Goal: Task Accomplishment & Management: Manage account settings

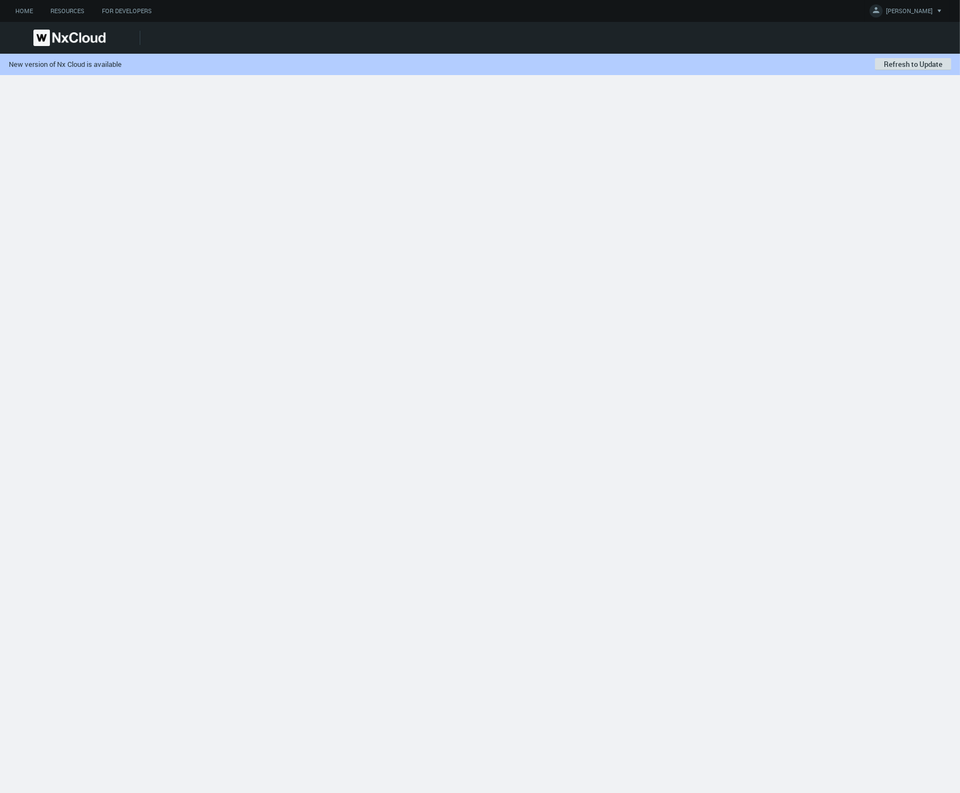
click at [896, 67] on button "Refresh to Update" at bounding box center [913, 64] width 76 height 12
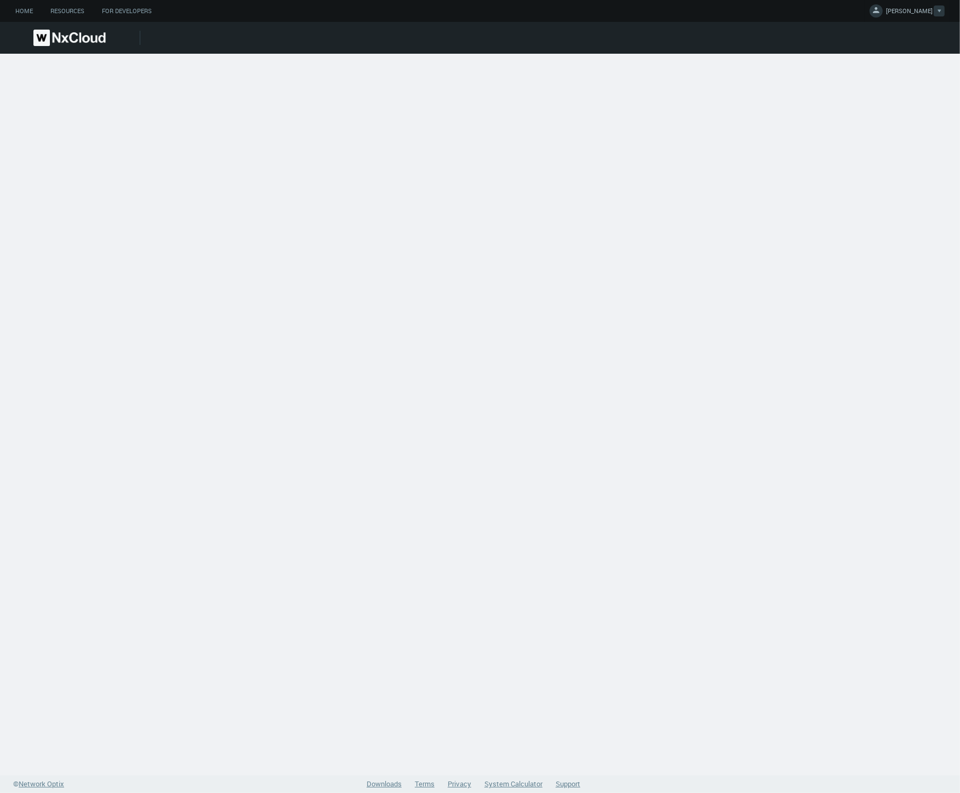
click at [926, 9] on span "[PERSON_NAME]" at bounding box center [909, 13] width 47 height 13
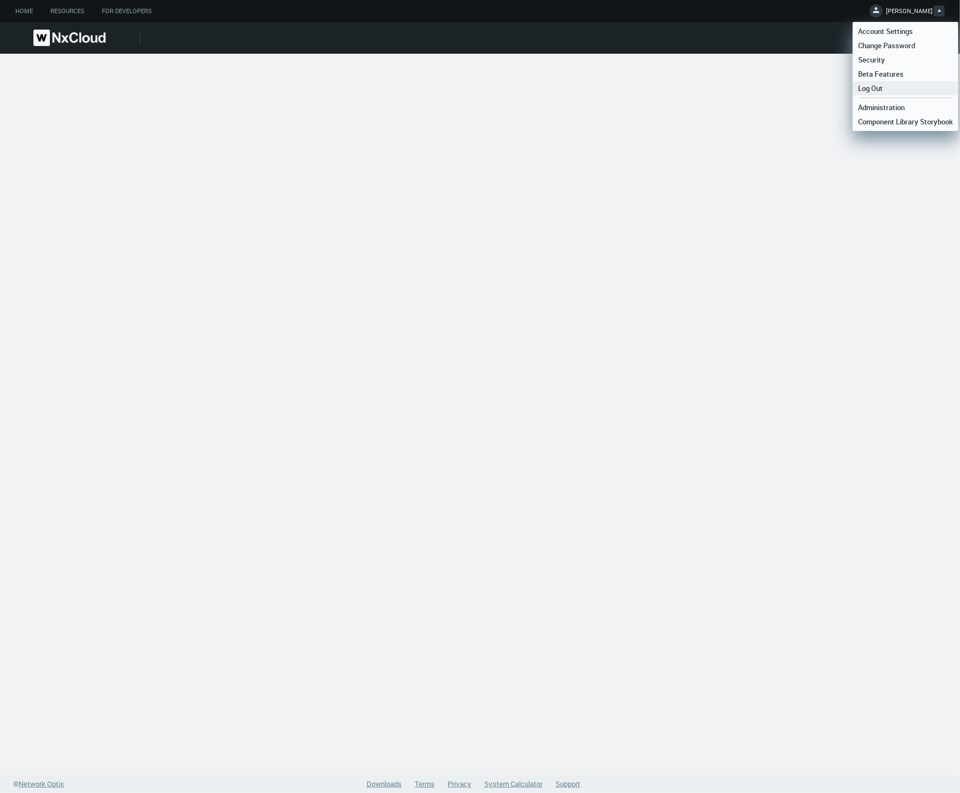
click at [873, 89] on span "Log Out" at bounding box center [871, 88] width 36 height 10
